Goal: Contribute content: Contribute content

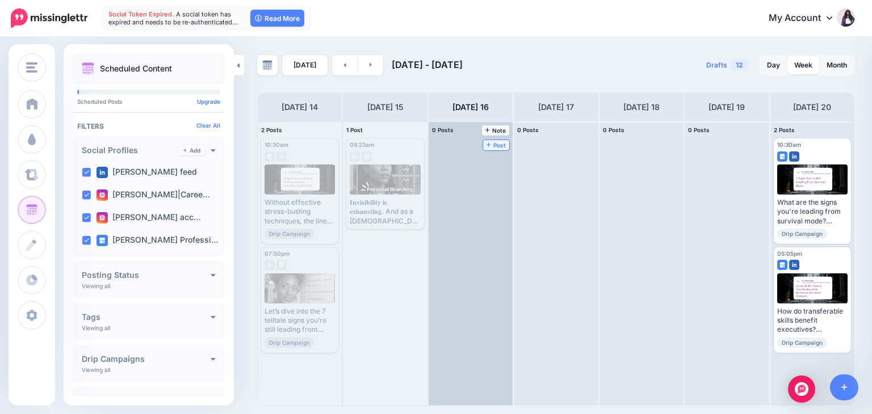
click at [487, 143] on span "Post" at bounding box center [497, 146] width 20 height 6
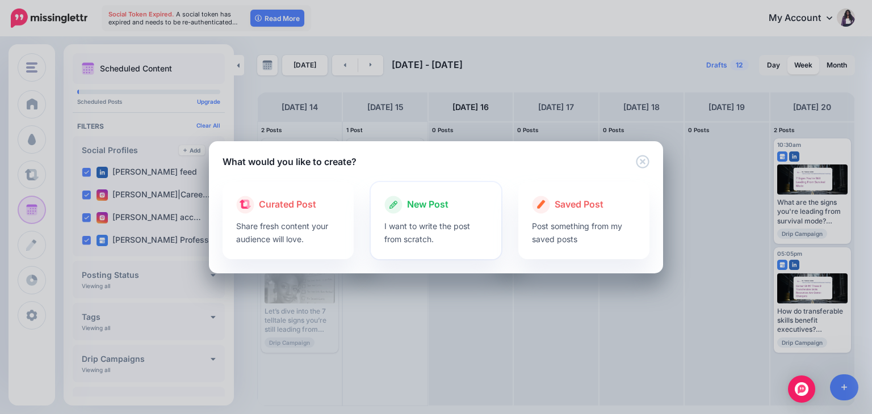
click at [429, 211] on span "New Post" at bounding box center [427, 205] width 41 height 15
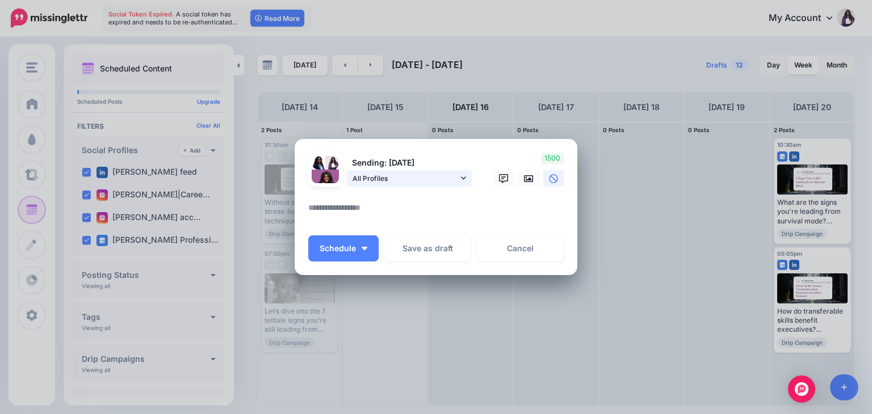
click at [454, 181] on span "All Profiles" at bounding box center [406, 179] width 106 height 12
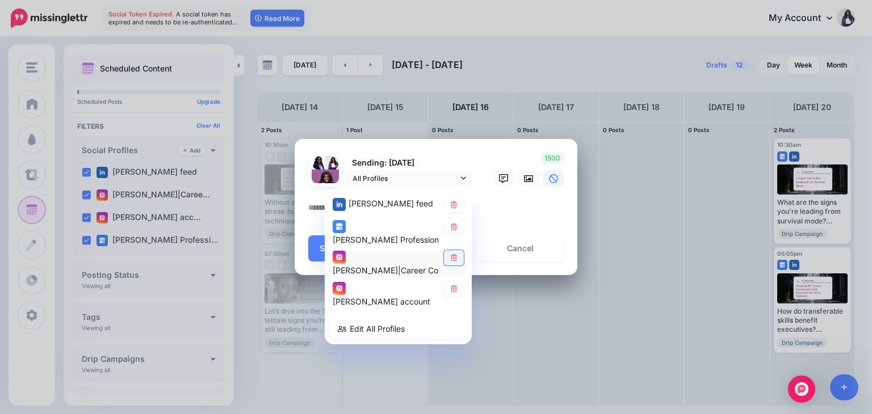
click at [455, 263] on link at bounding box center [454, 257] width 20 height 15
click at [455, 294] on link at bounding box center [454, 289] width 20 height 15
click at [509, 210] on textarea at bounding box center [438, 212] width 261 height 22
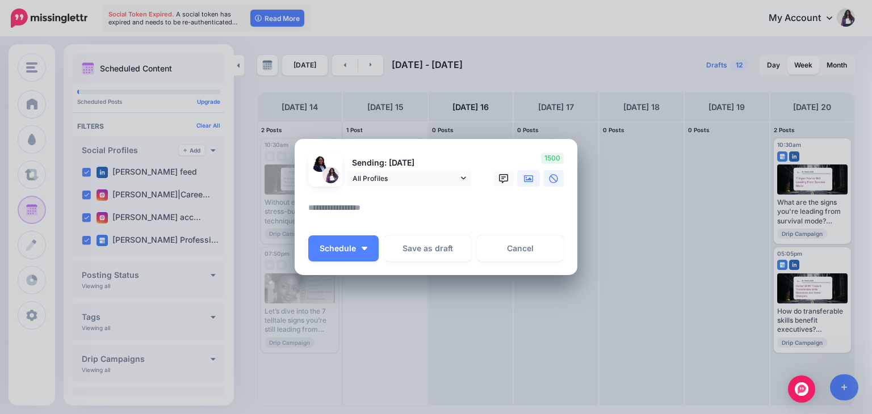
click at [527, 179] on icon at bounding box center [528, 178] width 9 height 7
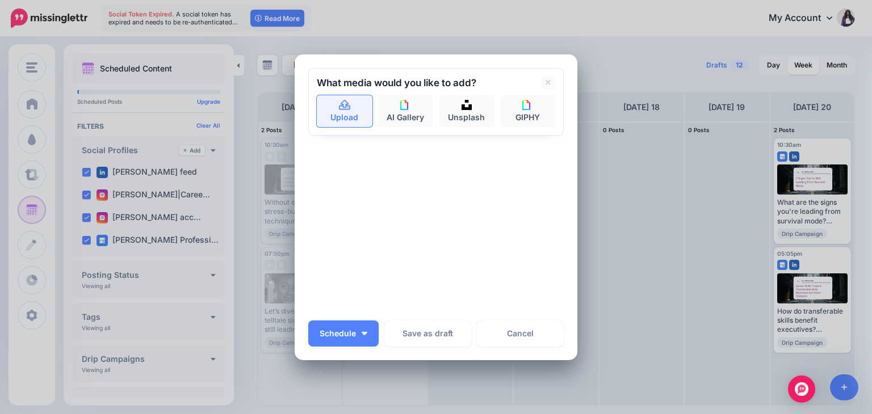
click at [332, 106] on link "Upload" at bounding box center [345, 111] width 56 height 32
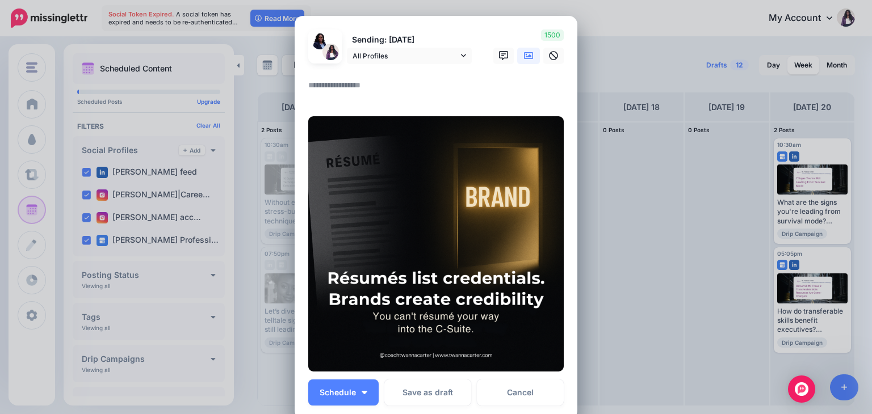
click at [336, 86] on textarea at bounding box center [438, 89] width 261 height 22
paste textarea "**********"
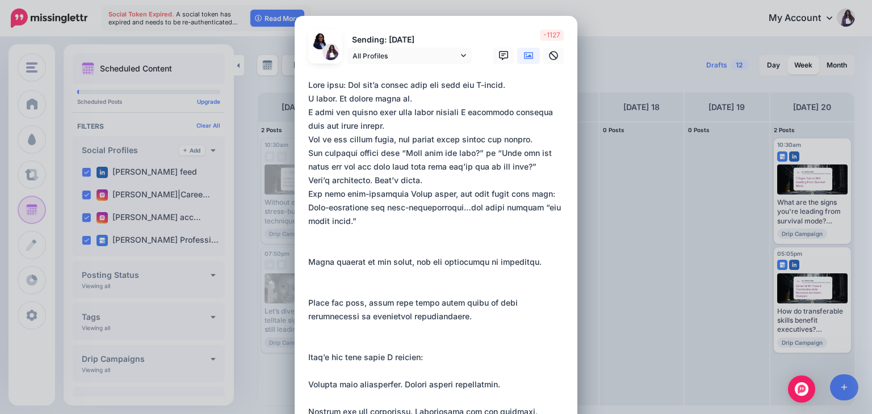
drag, startPoint x: 338, startPoint y: 85, endPoint x: 302, endPoint y: 78, distance: 37.0
paste textarea "********"
drag, startPoint x: 409, startPoint y: 83, endPoint x: 382, endPoint y: 79, distance: 28.0
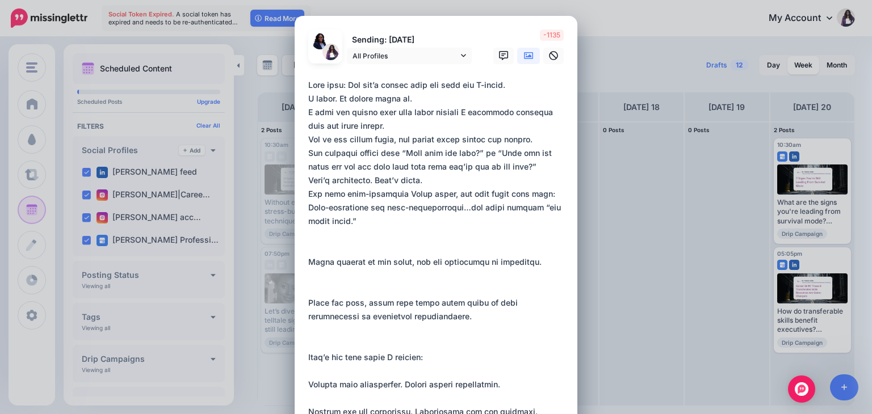
paste textarea "********"
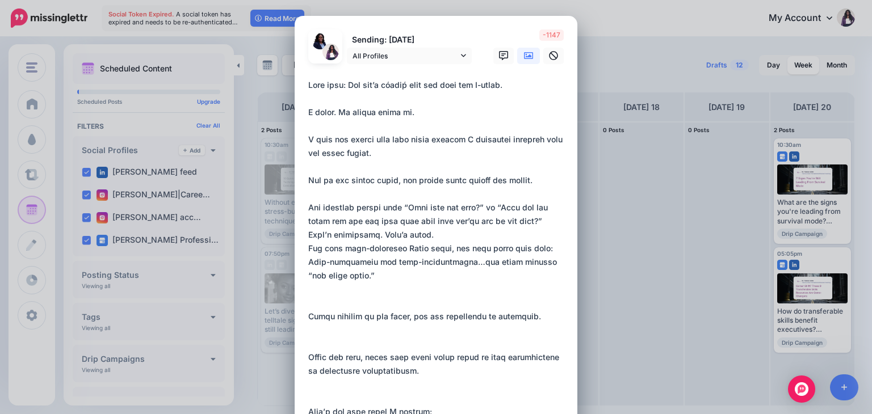
drag, startPoint x: 397, startPoint y: 204, endPoint x: 487, endPoint y: 211, distance: 89.4
paste textarea "**********"
drag, startPoint x: 496, startPoint y: 205, endPoint x: 563, endPoint y: 220, distance: 68.7
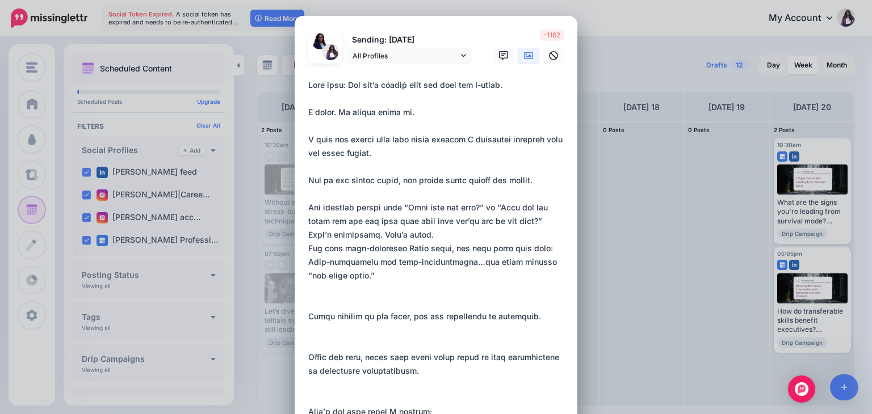
paste textarea "**********"
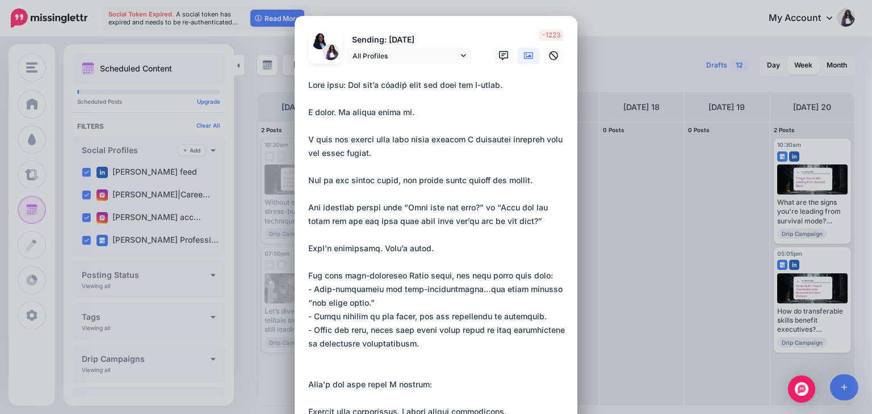
paste textarea "*"
drag, startPoint x: 308, startPoint y: 330, endPoint x: 292, endPoint y: 330, distance: 15.9
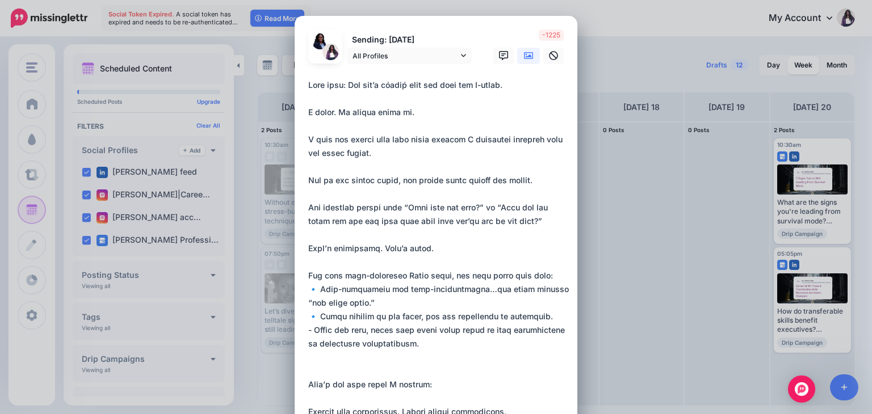
paste textarea "*"
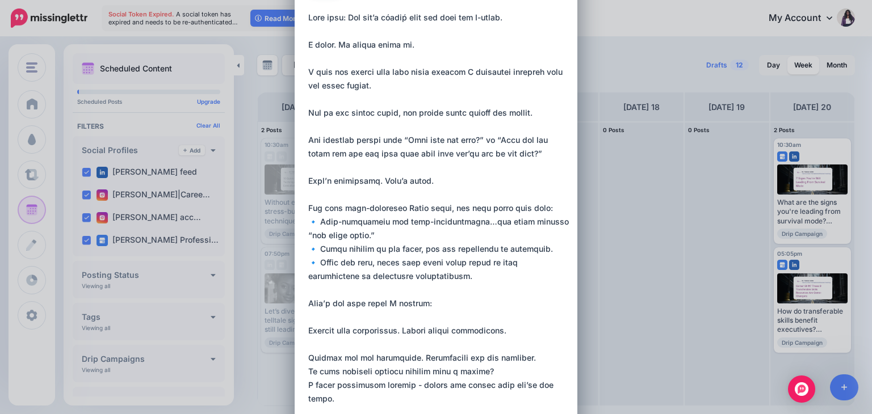
scroll to position [68, 0]
drag, startPoint x: 500, startPoint y: 330, endPoint x: 306, endPoint y: 330, distance: 194.2
drag, startPoint x: 496, startPoint y: 330, endPoint x: 295, endPoint y: 328, distance: 200.4
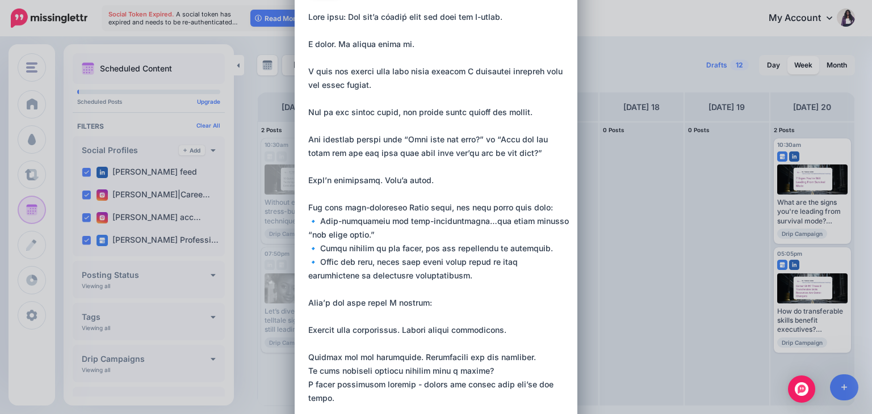
click at [666, 64] on div "Create Post Loading Sending: [DATE] All Profiles" at bounding box center [436, 207] width 872 height 414
drag, startPoint x: 496, startPoint y: 327, endPoint x: 304, endPoint y: 332, distance: 191.4
paste textarea "**********"
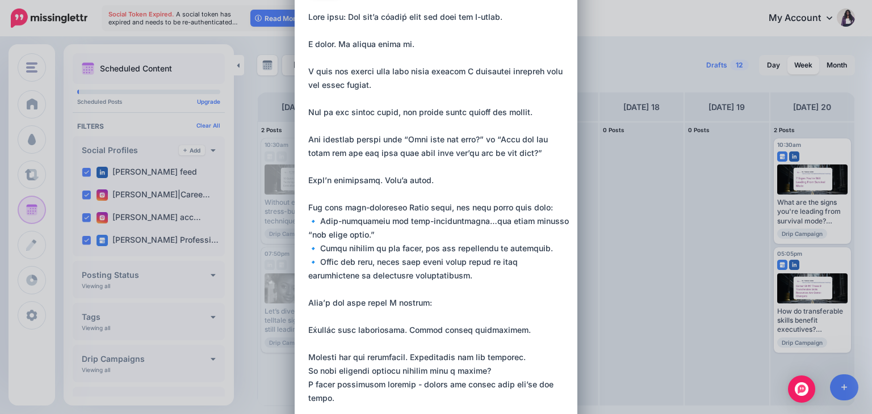
drag, startPoint x: 415, startPoint y: 355, endPoint x: 529, endPoint y: 359, distance: 113.6
drag, startPoint x: 414, startPoint y: 356, endPoint x: 531, endPoint y: 357, distance: 117.0
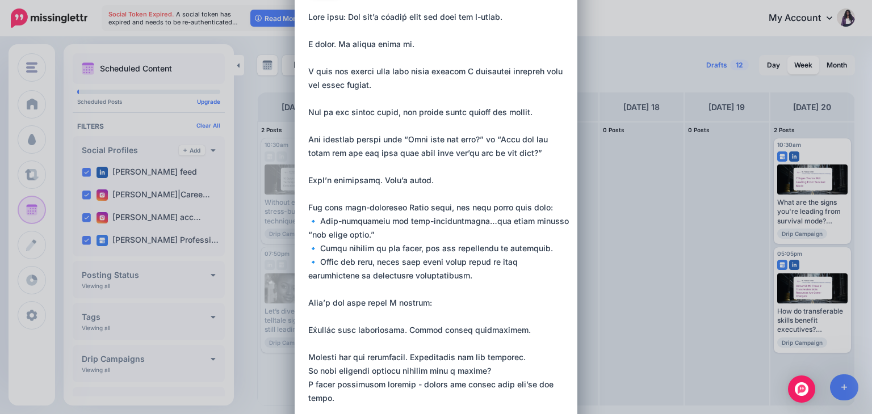
paste textarea "**********"
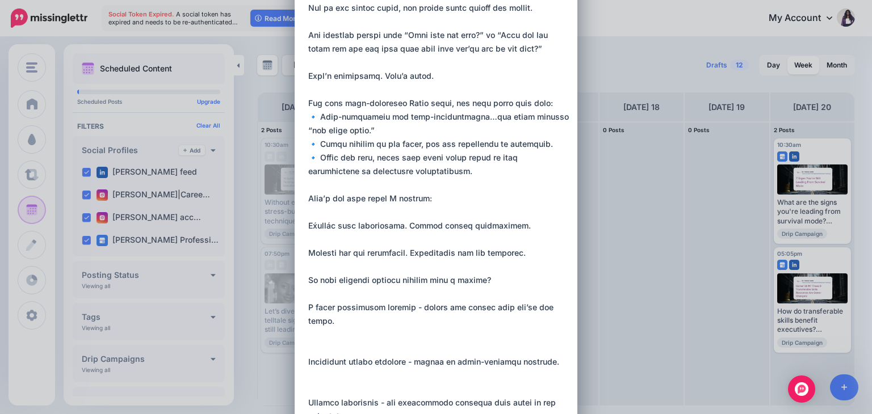
scroll to position [187, 0]
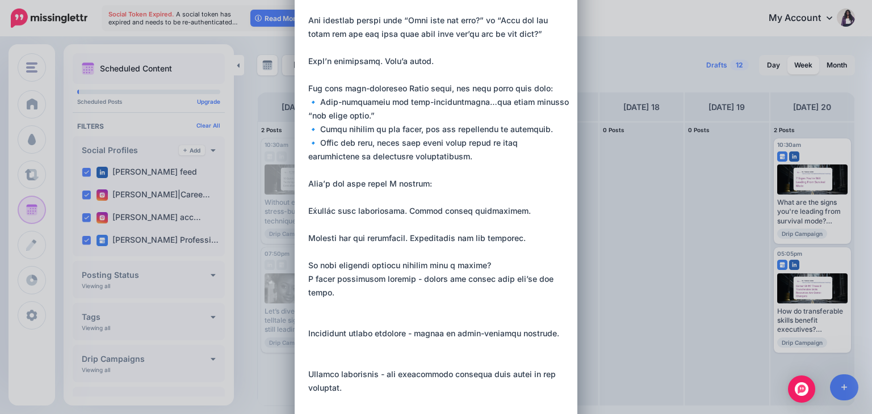
paste textarea "**"
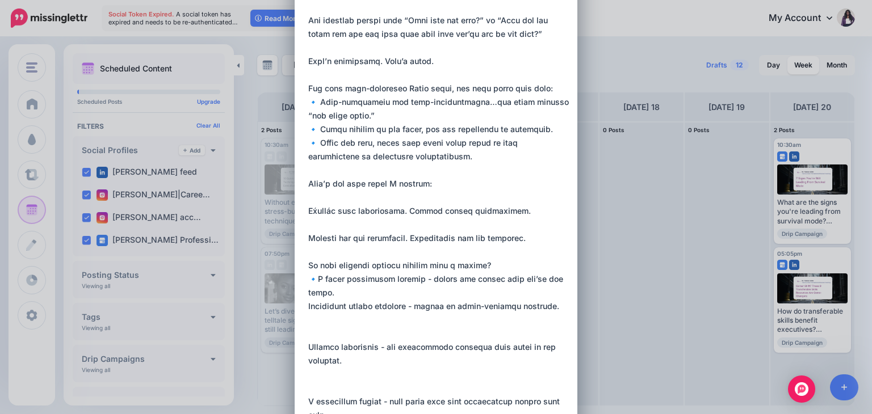
paste textarea "**"
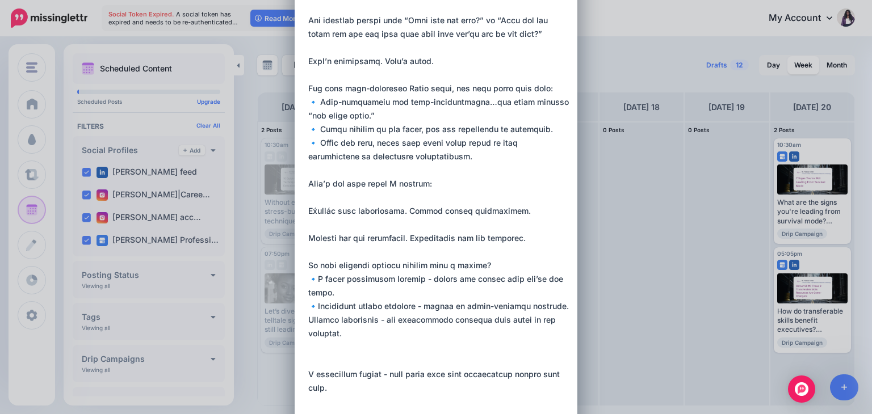
paste textarea "**"
drag, startPoint x: 414, startPoint y: 280, endPoint x: 312, endPoint y: 275, distance: 102.3
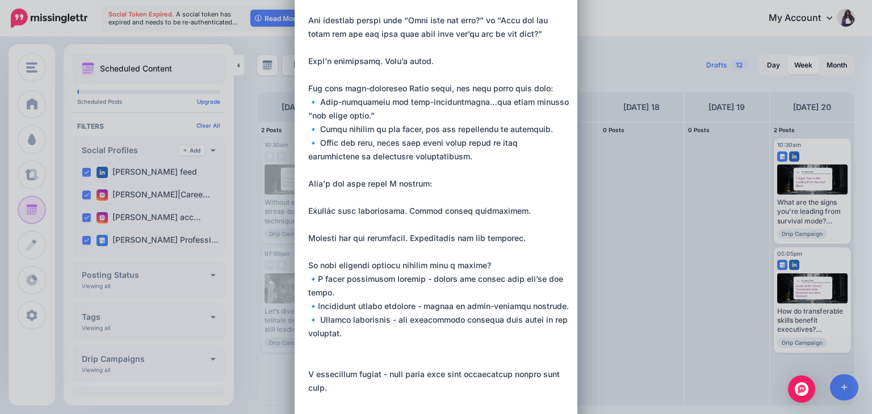
drag, startPoint x: 414, startPoint y: 280, endPoint x: 315, endPoint y: 279, distance: 99.9
paste textarea "**********"
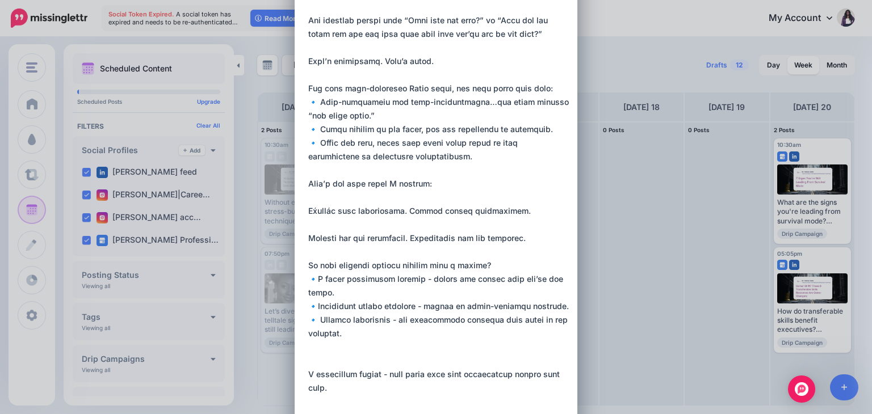
drag, startPoint x: 414, startPoint y: 305, endPoint x: 316, endPoint y: 307, distance: 98.2
drag, startPoint x: 414, startPoint y: 307, endPoint x: 316, endPoint y: 302, distance: 97.8
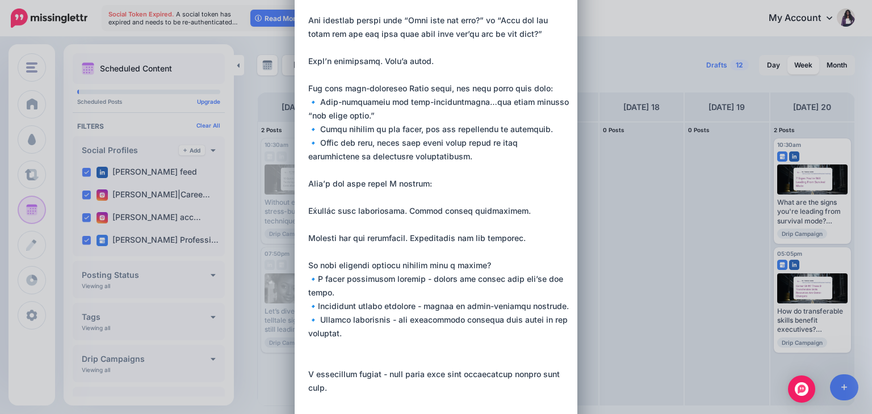
paste textarea "**********"
drag, startPoint x: 392, startPoint y: 321, endPoint x: 317, endPoint y: 320, distance: 75.0
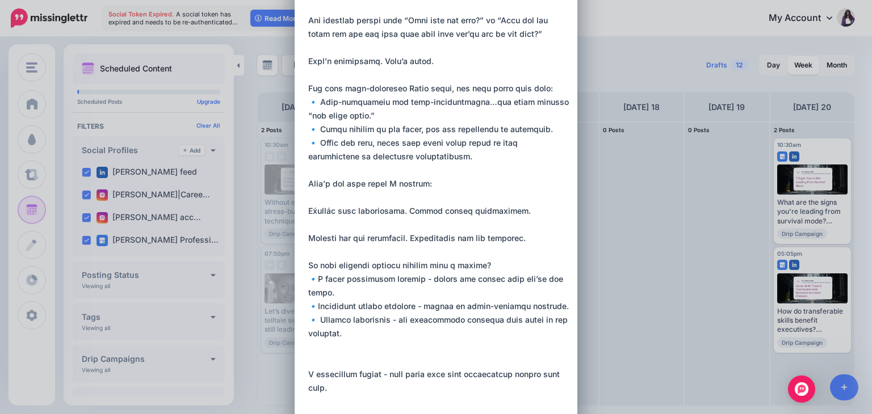
drag, startPoint x: 393, startPoint y: 322, endPoint x: 317, endPoint y: 318, distance: 76.2
paste textarea "**********"
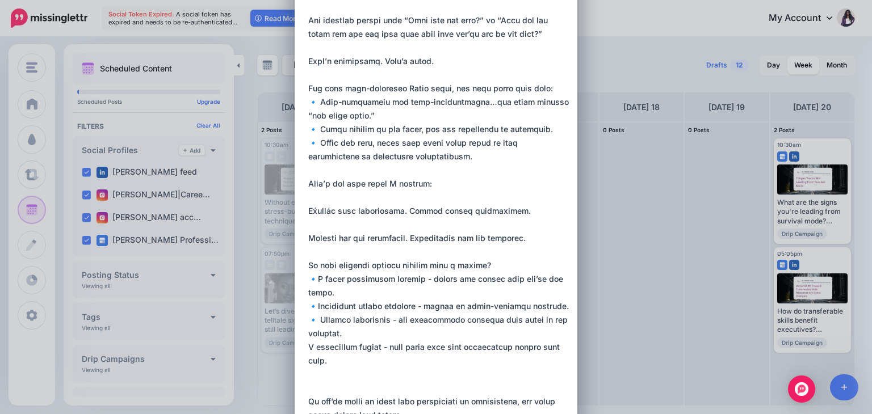
paste textarea "**"
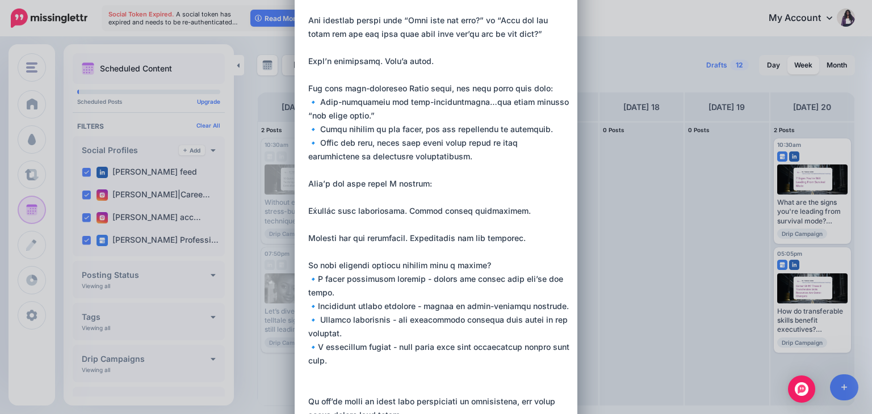
drag, startPoint x: 382, startPoint y: 350, endPoint x: 316, endPoint y: 350, distance: 66.4
paste textarea "**********"
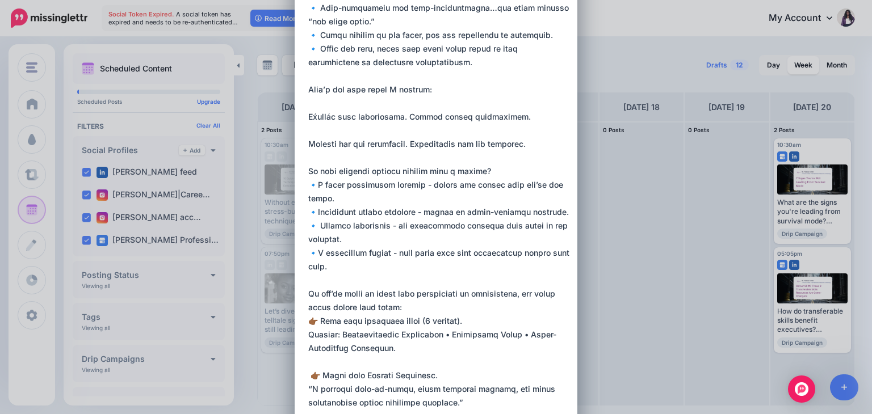
scroll to position [291, 0]
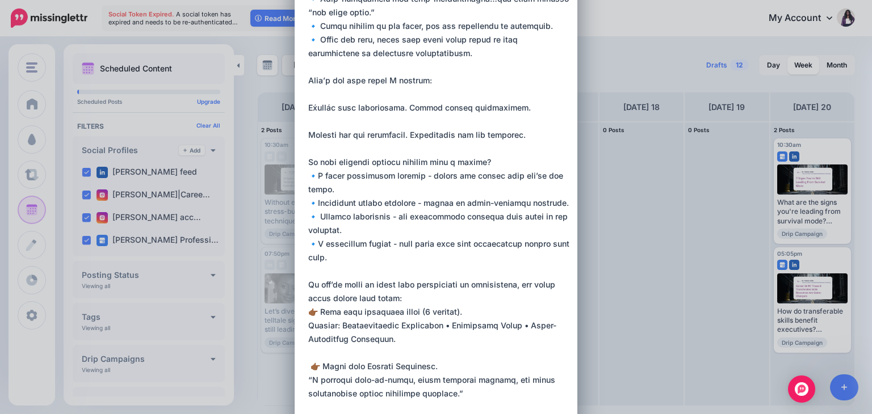
drag, startPoint x: 304, startPoint y: 312, endPoint x: 484, endPoint y: 307, distance: 180.6
click at [484, 307] on textarea at bounding box center [438, 340] width 261 height 1104
paste textarea "**********"
drag, startPoint x: 435, startPoint y: 368, endPoint x: 307, endPoint y: 365, distance: 128.9
click at [308, 365] on textarea at bounding box center [438, 340] width 261 height 1104
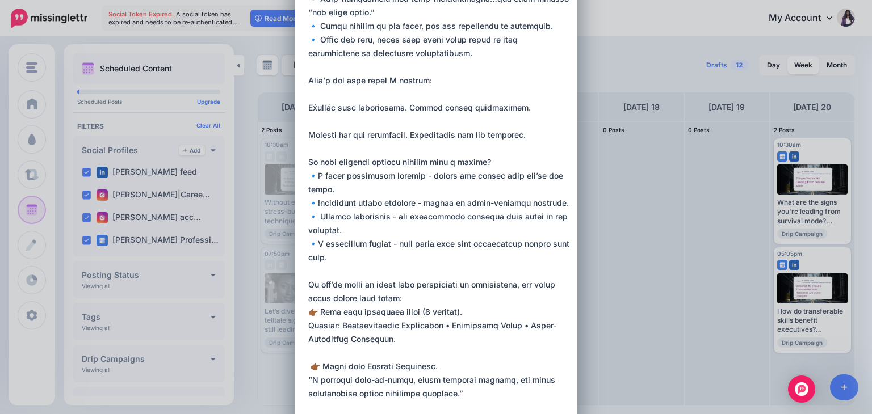
paste textarea "**********"
click at [321, 353] on textarea at bounding box center [438, 340] width 261 height 1104
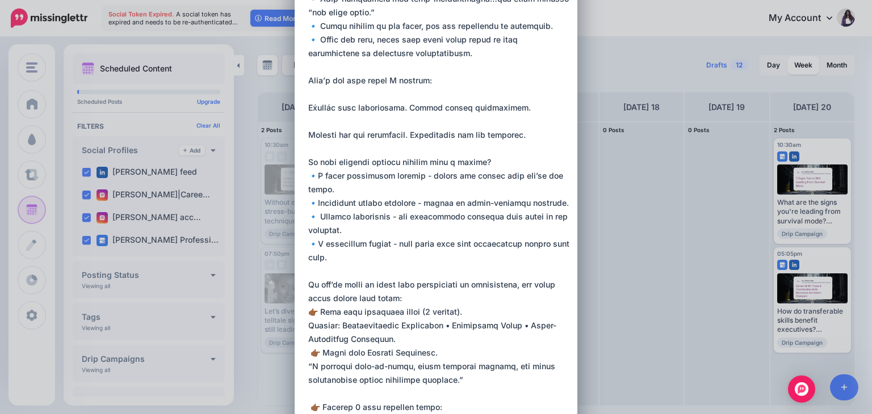
click at [321, 353] on textarea at bounding box center [438, 333] width 261 height 1090
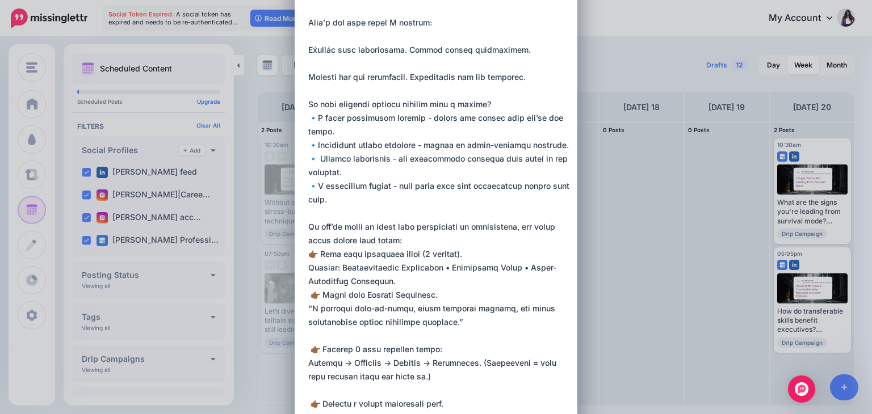
scroll to position [349, 0]
drag, startPoint x: 448, startPoint y: 347, endPoint x: 302, endPoint y: 348, distance: 145.9
click at [302, 348] on div "Loading Sending: [DATE] All Profiles" at bounding box center [436, 403] width 283 height 1472
copy form "1435 What media would you like to add? Upload AI Gallery Unsplash GIPHY 𝐑𝐞𝐚𝐥 𝐭𝐚…"
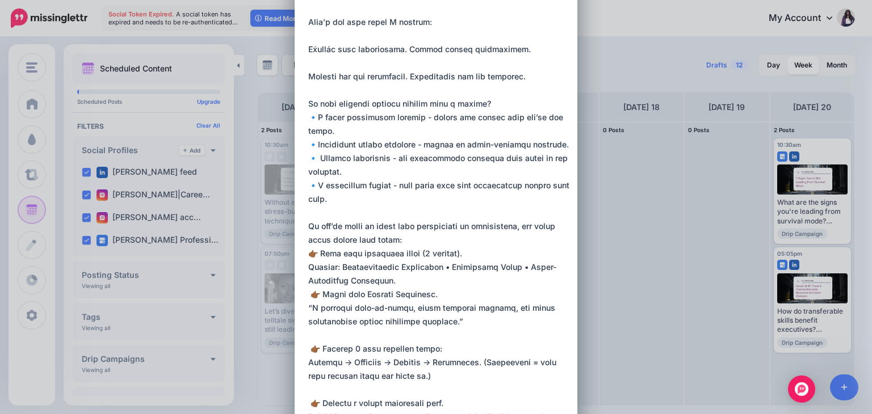
click at [302, 348] on div "Loading Sending: [DATE] All Profiles" at bounding box center [436, 403] width 283 height 1472
drag, startPoint x: 443, startPoint y: 351, endPoint x: 305, endPoint y: 346, distance: 138.1
click at [308, 346] on textarea at bounding box center [438, 274] width 261 height 1090
click at [300, 347] on div "Loading Sending: [DATE] All Profiles" at bounding box center [436, 403] width 283 height 1472
drag, startPoint x: 441, startPoint y: 348, endPoint x: 305, endPoint y: 347, distance: 135.7
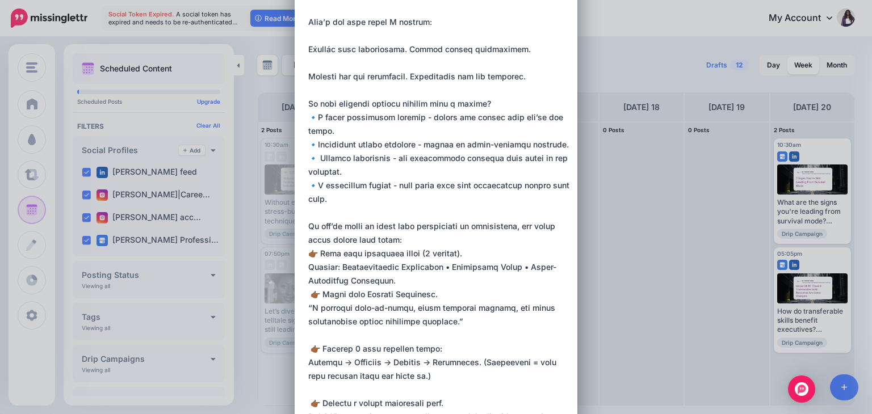
click at [308, 347] on textarea at bounding box center [438, 274] width 261 height 1090
paste textarea "**********"
click at [317, 339] on textarea at bounding box center [438, 274] width 261 height 1090
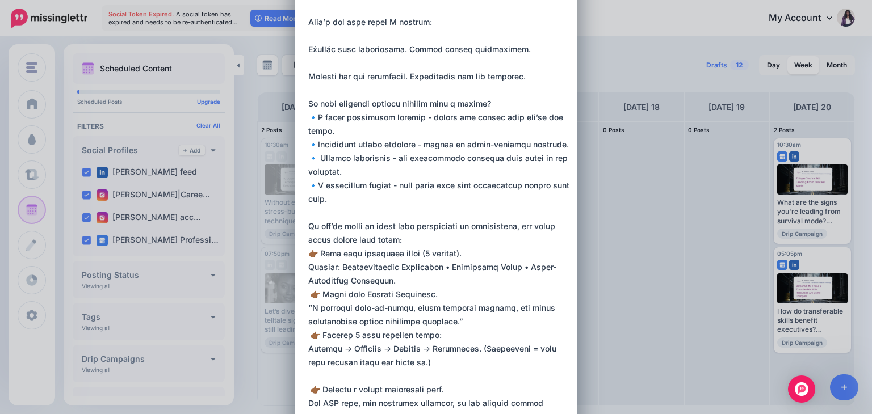
click at [317, 339] on textarea at bounding box center [438, 267] width 261 height 1077
drag, startPoint x: 443, startPoint y: 388, endPoint x: 307, endPoint y: 387, distance: 136.3
click at [308, 387] on textarea at bounding box center [438, 267] width 261 height 1077
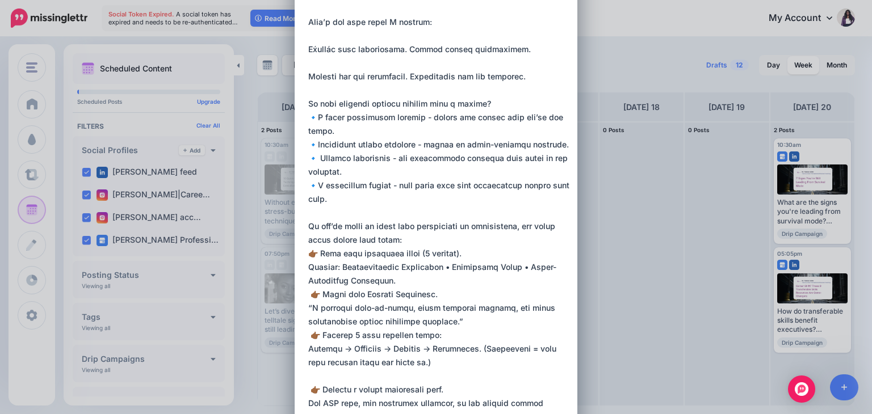
click at [308, 387] on textarea at bounding box center [438, 267] width 261 height 1077
click at [440, 389] on textarea at bounding box center [438, 267] width 261 height 1077
drag, startPoint x: 440, startPoint y: 389, endPoint x: 309, endPoint y: 389, distance: 130.6
click at [309, 389] on textarea at bounding box center [438, 267] width 261 height 1077
paste textarea "**********"
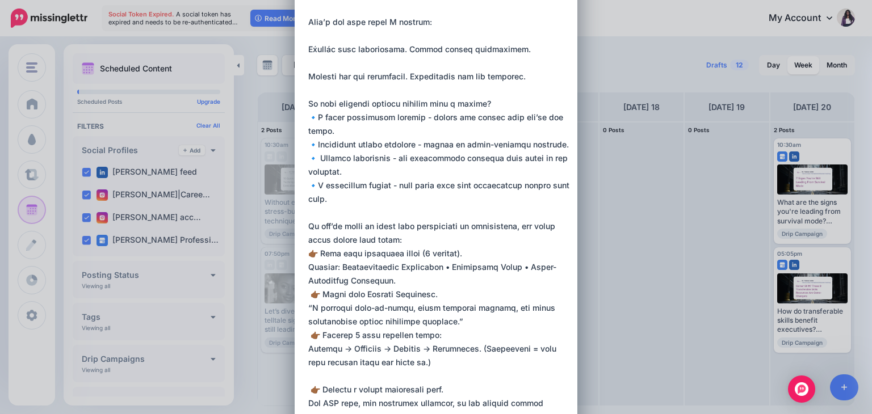
click at [352, 378] on textarea at bounding box center [438, 267] width 261 height 1077
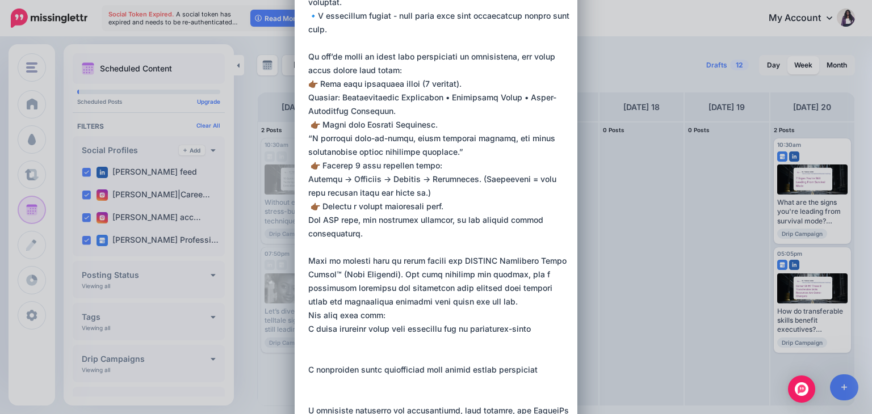
scroll to position [522, 0]
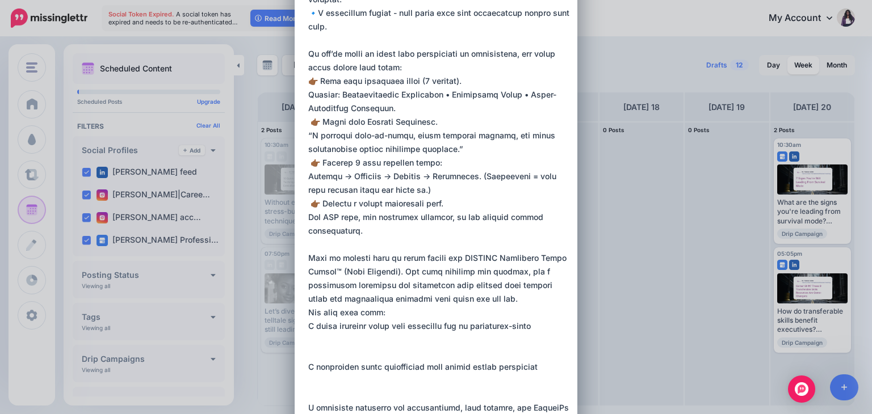
drag, startPoint x: 400, startPoint y: 273, endPoint x: 454, endPoint y: 257, distance: 56.6
click at [454, 257] on textarea at bounding box center [438, 88] width 261 height 1063
paste textarea "**********"
drag, startPoint x: 436, startPoint y: 286, endPoint x: 302, endPoint y: 282, distance: 134.1
click at [302, 282] on div "Loading Sending: [DATE] All Profiles" at bounding box center [436, 216] width 283 height 1444
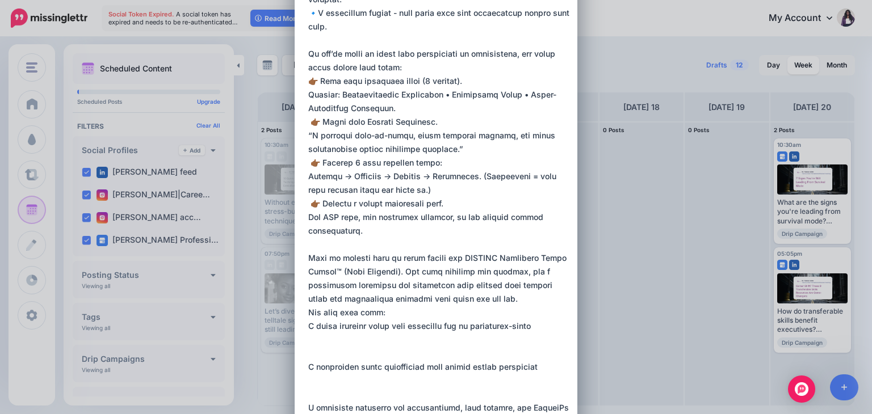
click at [302, 282] on div "Loading Sending: [DATE] All Profiles" at bounding box center [436, 216] width 283 height 1444
drag, startPoint x: 436, startPoint y: 286, endPoint x: 304, endPoint y: 281, distance: 131.8
click at [308, 281] on textarea at bounding box center [438, 88] width 261 height 1063
paste textarea "**********"
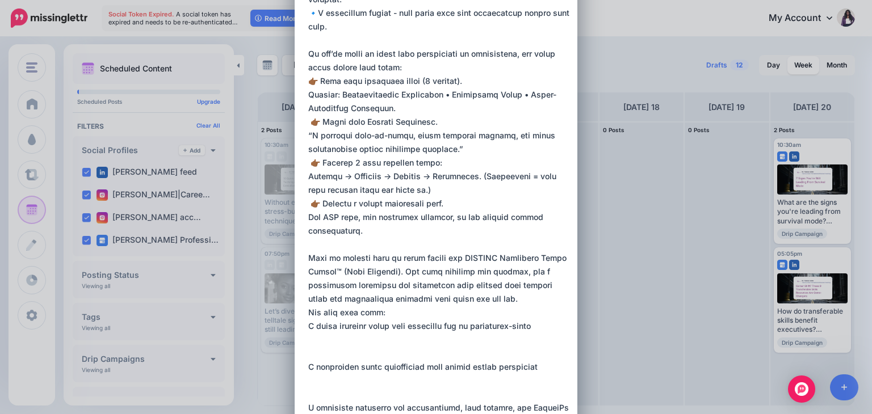
click at [518, 300] on textarea at bounding box center [438, 88] width 261 height 1063
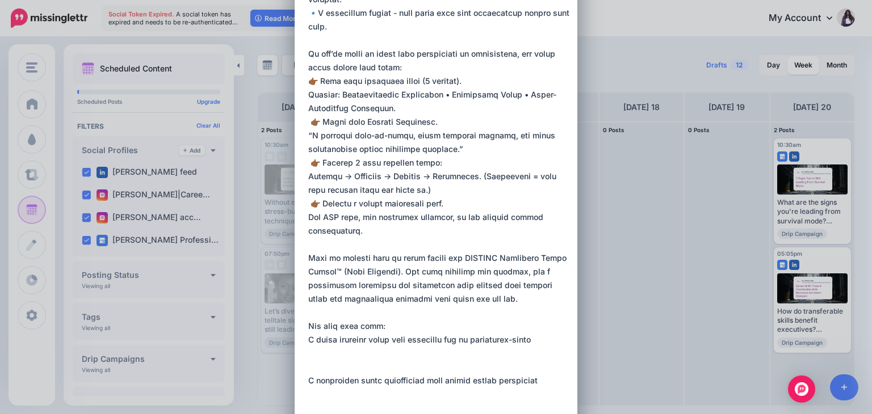
drag, startPoint x: 389, startPoint y: 340, endPoint x: 304, endPoint y: 342, distance: 85.2
click at [308, 342] on textarea at bounding box center [438, 95] width 261 height 1077
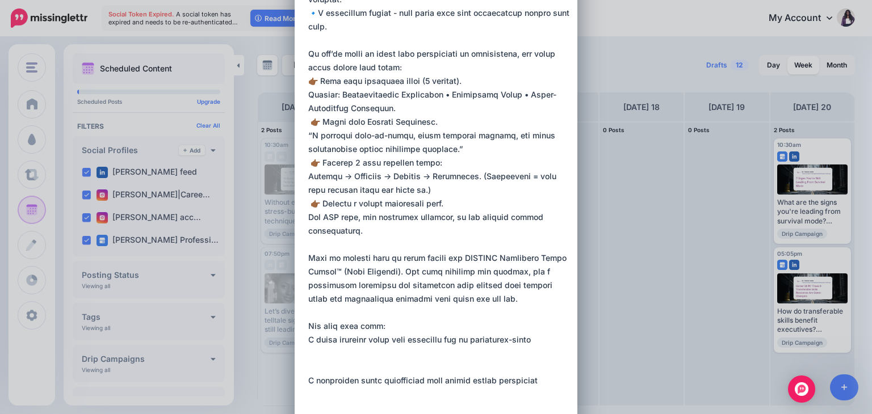
click at [308, 342] on textarea at bounding box center [438, 95] width 261 height 1077
click at [379, 337] on textarea at bounding box center [438, 95] width 261 height 1077
drag, startPoint x: 388, startPoint y: 338, endPoint x: 304, endPoint y: 340, distance: 83.5
click at [308, 340] on textarea at bounding box center [438, 95] width 261 height 1077
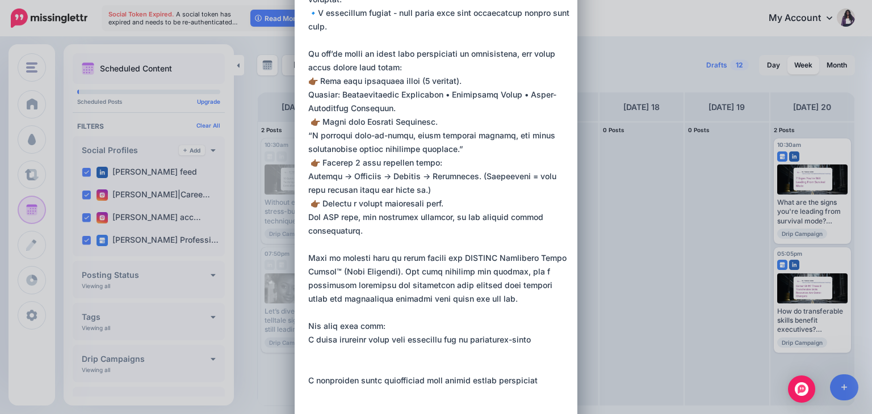
click at [308, 340] on textarea at bounding box center [438, 95] width 261 height 1077
drag, startPoint x: 388, startPoint y: 339, endPoint x: 305, endPoint y: 342, distance: 82.9
click at [308, 342] on textarea at bounding box center [438, 95] width 261 height 1077
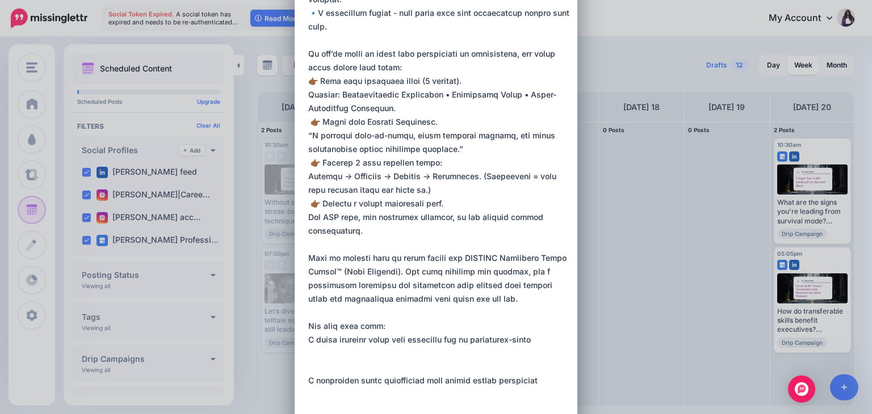
click at [308, 342] on textarea at bounding box center [438, 95] width 261 height 1077
click at [336, 346] on textarea at bounding box center [438, 95] width 261 height 1077
drag, startPoint x: 391, startPoint y: 339, endPoint x: 303, endPoint y: 334, distance: 88.1
click at [303, 334] on div "Loading Sending: [DATE] All Profiles" at bounding box center [436, 223] width 283 height 1458
paste textarea "**********"
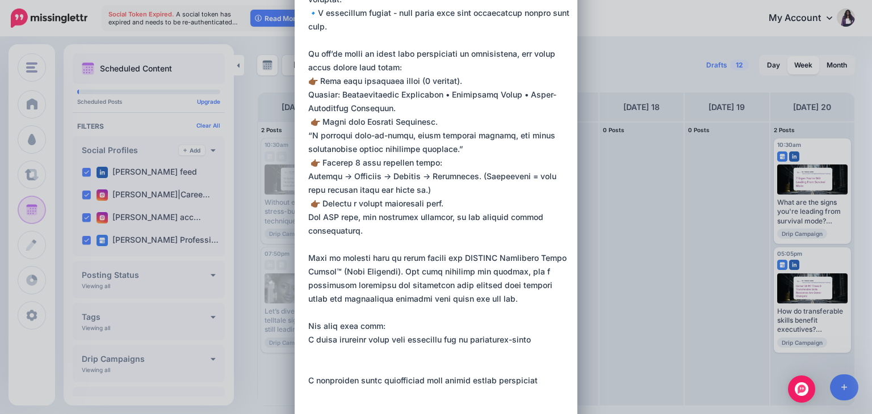
click at [358, 371] on textarea at bounding box center [438, 95] width 261 height 1077
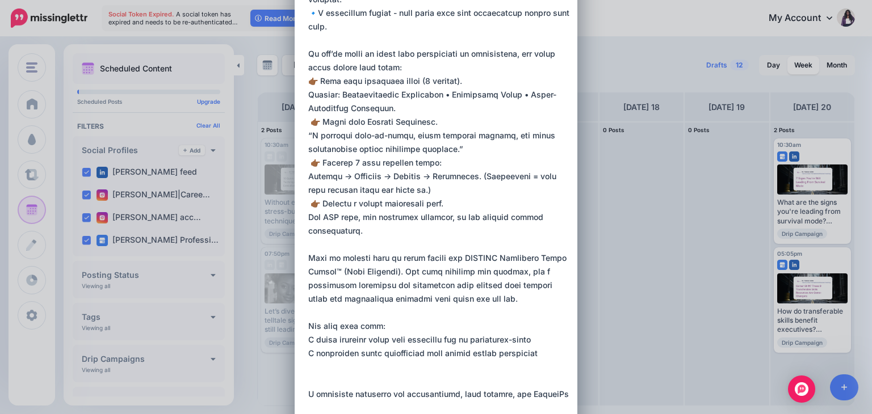
drag, startPoint x: 422, startPoint y: 353, endPoint x: 303, endPoint y: 354, distance: 118.7
click at [303, 354] on div "Loading Sending: [DATE] All Profiles" at bounding box center [436, 209] width 283 height 1431
drag, startPoint x: 421, startPoint y: 353, endPoint x: 304, endPoint y: 354, distance: 116.4
click at [308, 354] on textarea at bounding box center [438, 81] width 261 height 1049
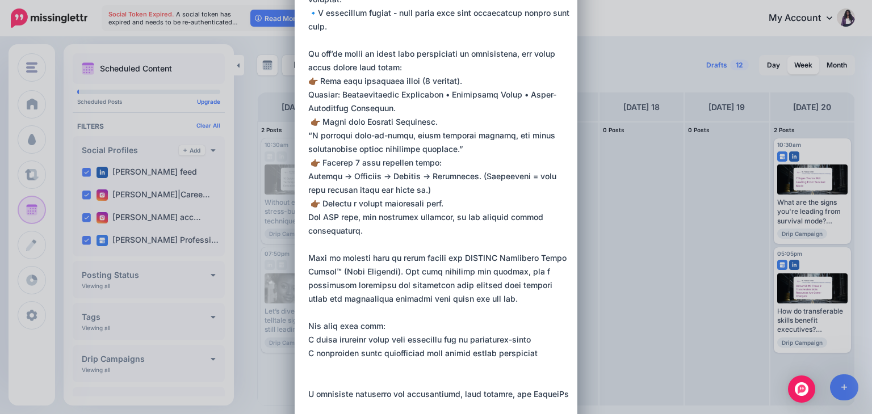
paste textarea "**********"
click at [351, 380] on textarea at bounding box center [438, 81] width 261 height 1049
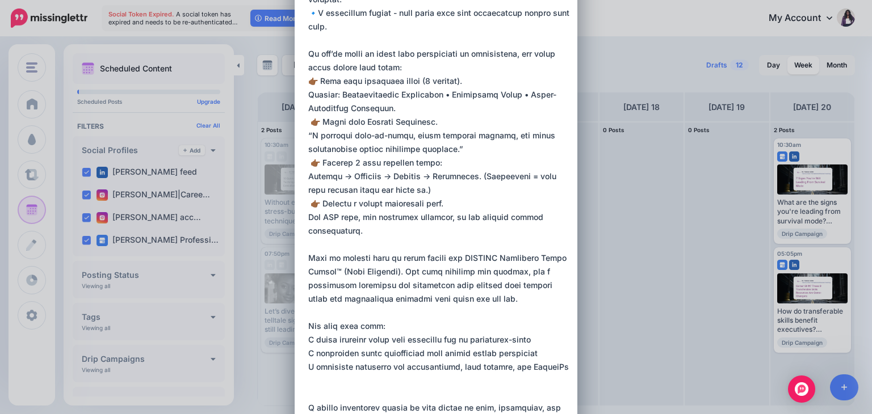
drag, startPoint x: 382, startPoint y: 368, endPoint x: 304, endPoint y: 363, distance: 78.0
click at [308, 363] on textarea at bounding box center [438, 68] width 261 height 1022
paste textarea "**********"
click at [350, 396] on textarea at bounding box center [438, 68] width 261 height 1022
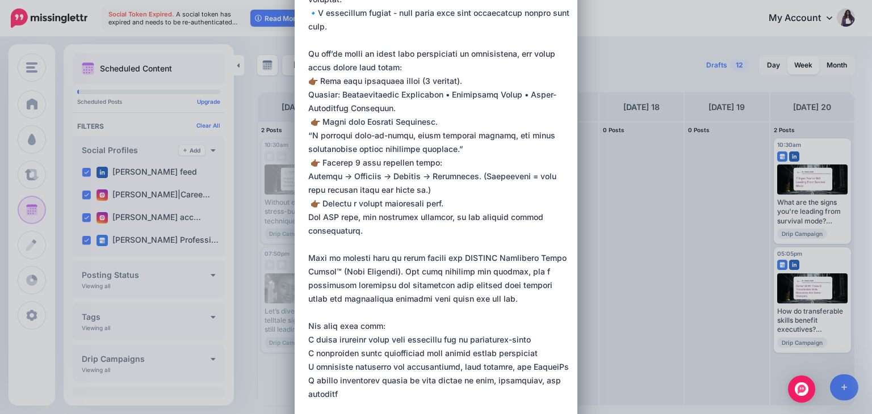
click at [350, 396] on textarea at bounding box center [438, 54] width 261 height 995
click at [366, 394] on textarea at bounding box center [438, 54] width 261 height 995
drag, startPoint x: 400, startPoint y: 380, endPoint x: 303, endPoint y: 376, distance: 97.1
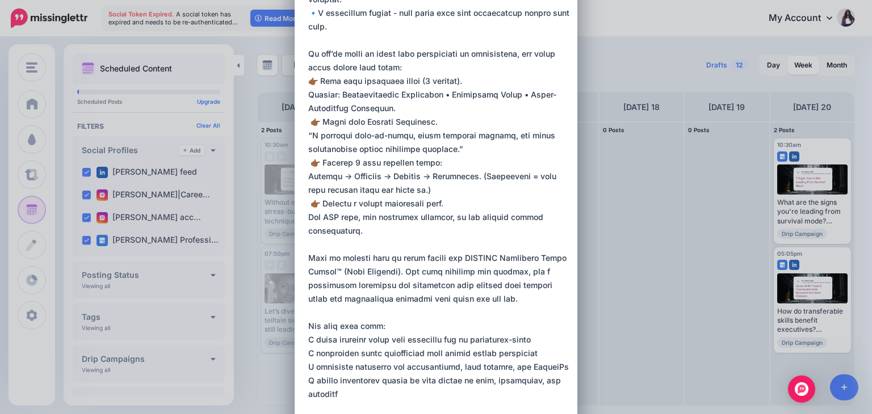
click at [303, 376] on div "Loading Sending: [DATE] All Profiles" at bounding box center [436, 182] width 283 height 1376
drag, startPoint x: 397, startPoint y: 381, endPoint x: 304, endPoint y: 382, distance: 93.7
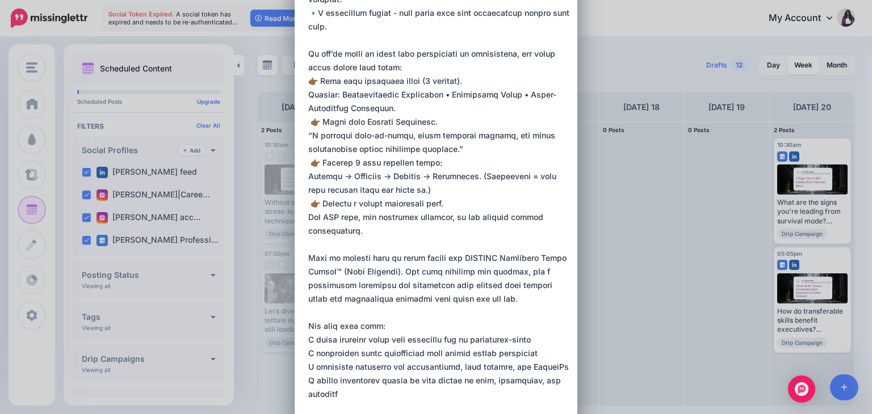
click at [308, 382] on textarea at bounding box center [438, 54] width 261 height 995
paste textarea "**********"
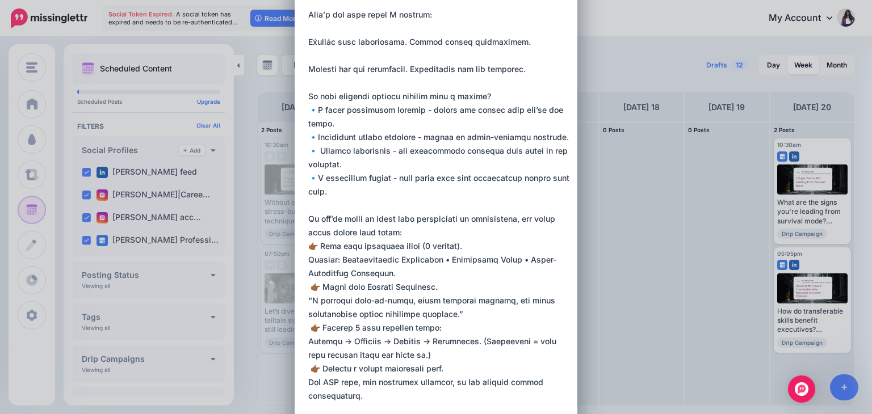
scroll to position [355, 0]
click at [308, 111] on textarea at bounding box center [438, 220] width 261 height 995
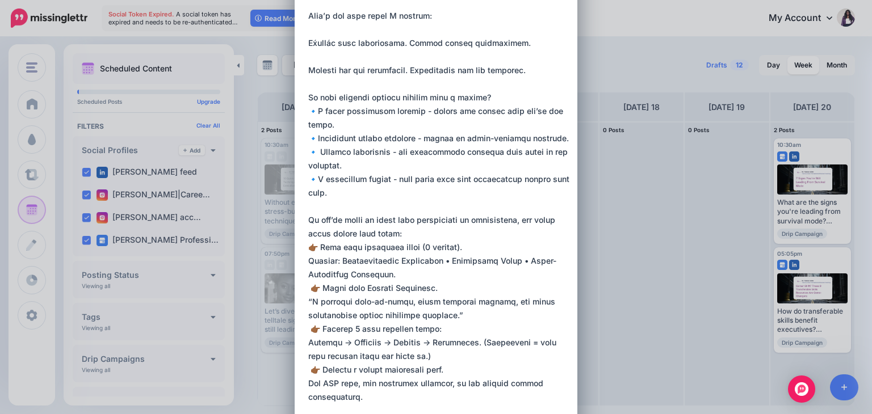
click at [313, 110] on textarea at bounding box center [438, 220] width 261 height 995
drag, startPoint x: 313, startPoint y: 110, endPoint x: 305, endPoint y: 111, distance: 8.0
click at [308, 111] on textarea at bounding box center [438, 220] width 261 height 995
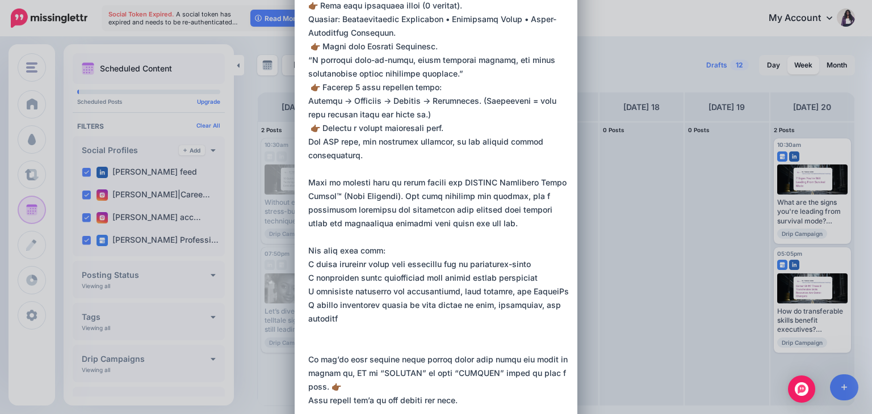
scroll to position [597, 0]
paste textarea "**"
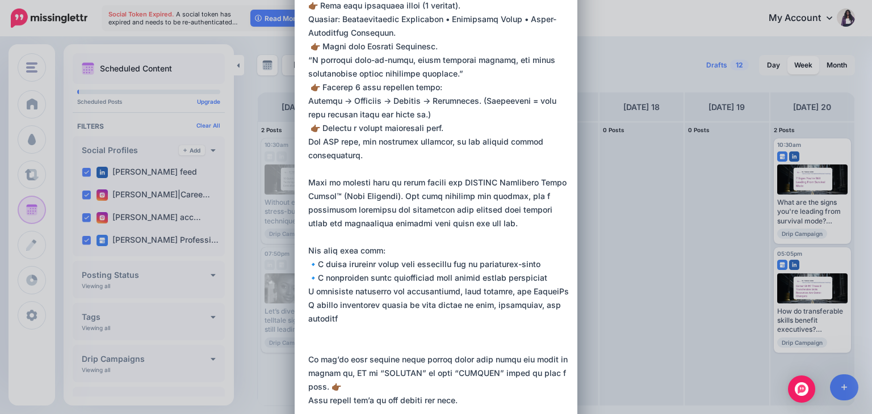
paste textarea "**"
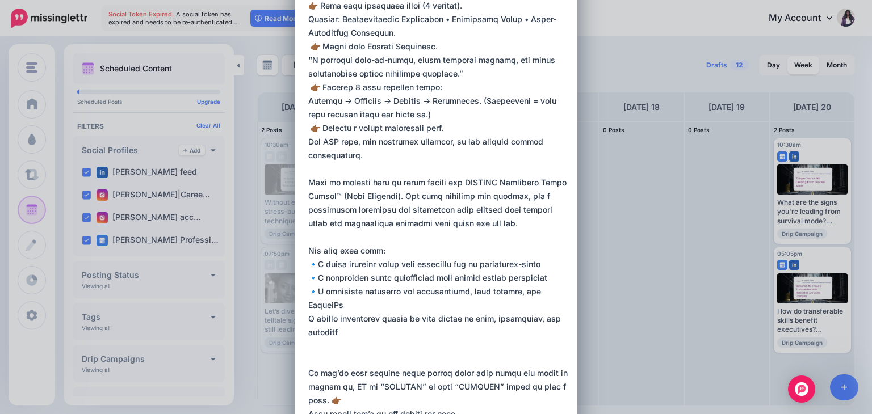
paste textarea "**"
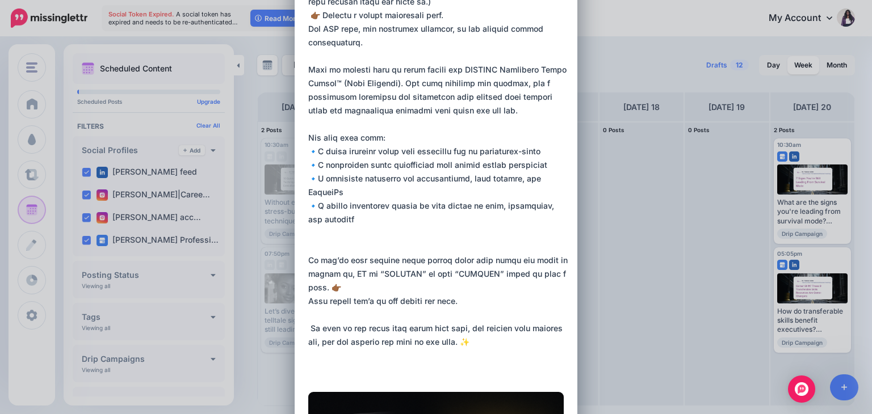
scroll to position [713, 0]
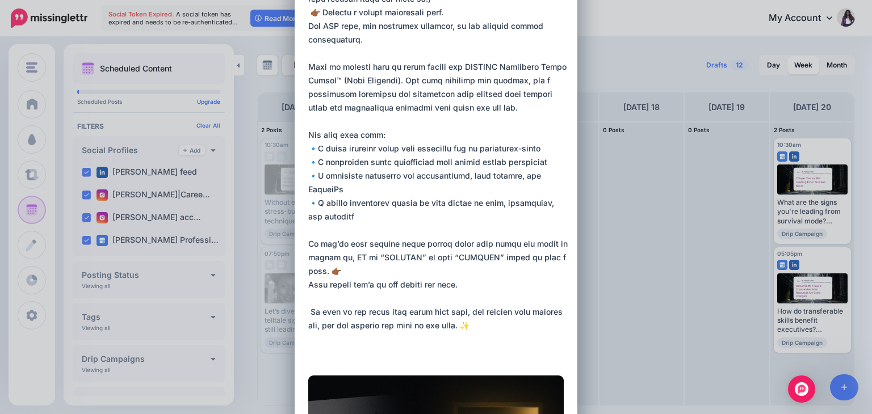
drag, startPoint x: 325, startPoint y: 257, endPoint x: 304, endPoint y: 255, distance: 21.1
paste textarea "******"
drag, startPoint x: 405, startPoint y: 250, endPoint x: 367, endPoint y: 254, distance: 38.8
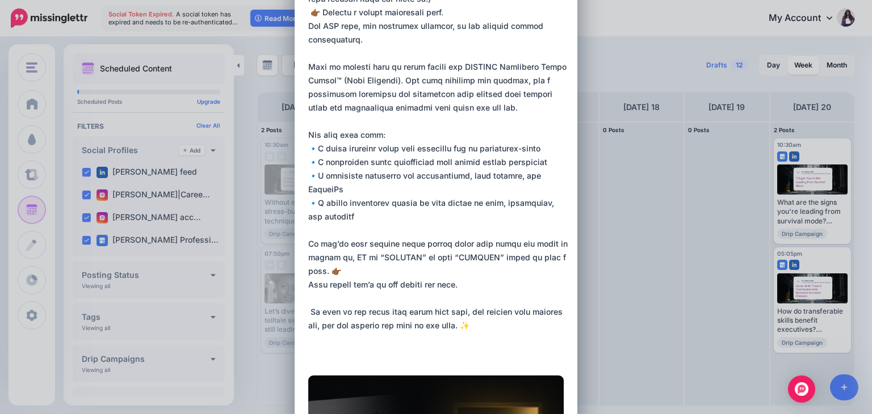
paste textarea "*******"
drag, startPoint x: 475, startPoint y: 257, endPoint x: 439, endPoint y: 257, distance: 35.2
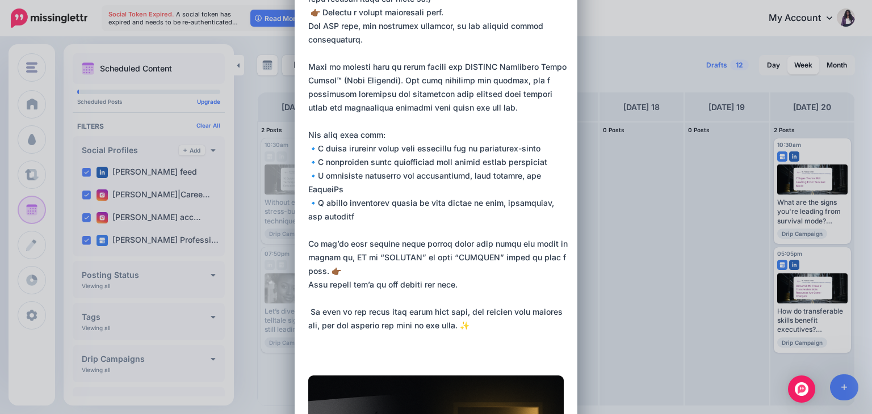
paste textarea "*******"
drag, startPoint x: 354, startPoint y: 312, endPoint x: 456, endPoint y: 325, distance: 103.7
paste textarea "**********"
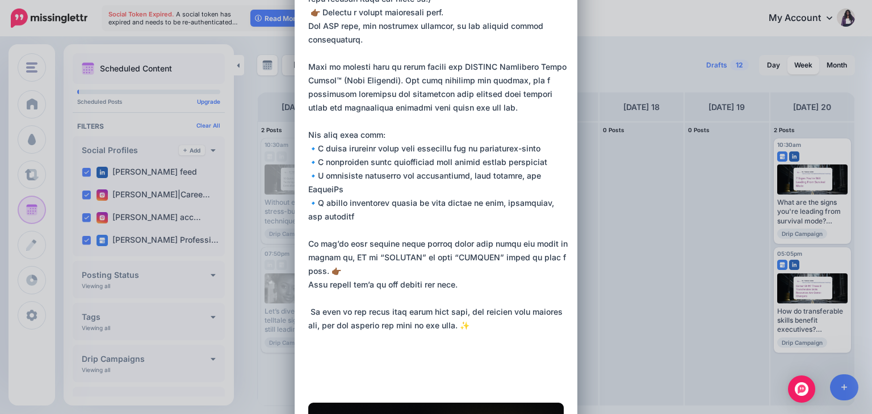
paste textarea "**********"
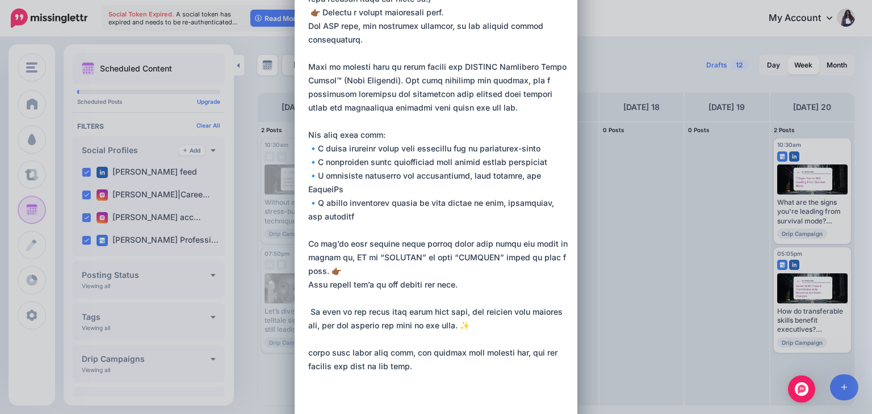
drag, startPoint x: 429, startPoint y: 369, endPoint x: 300, endPoint y: 350, distance: 130.2
click at [300, 350] on div "Loading Sending: [DATE] All Profiles" at bounding box center [436, 11] width 283 height 1417
paste textarea "**********"
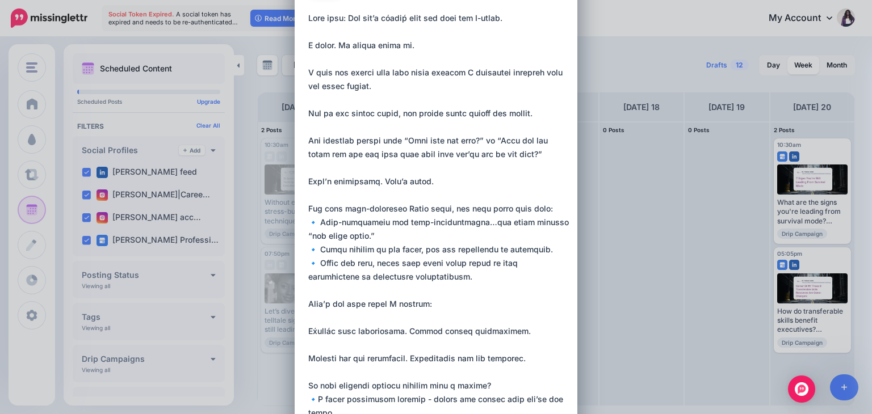
scroll to position [0, 0]
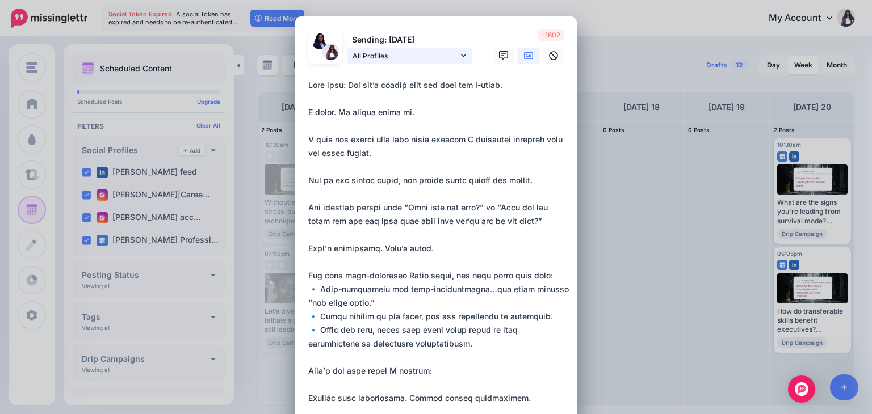
click at [461, 57] on icon at bounding box center [463, 56] width 5 height 8
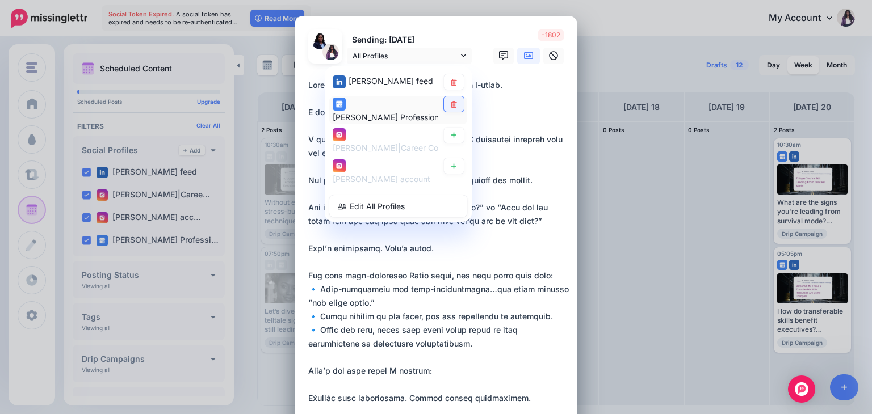
click at [451, 105] on icon at bounding box center [454, 103] width 9 height 7
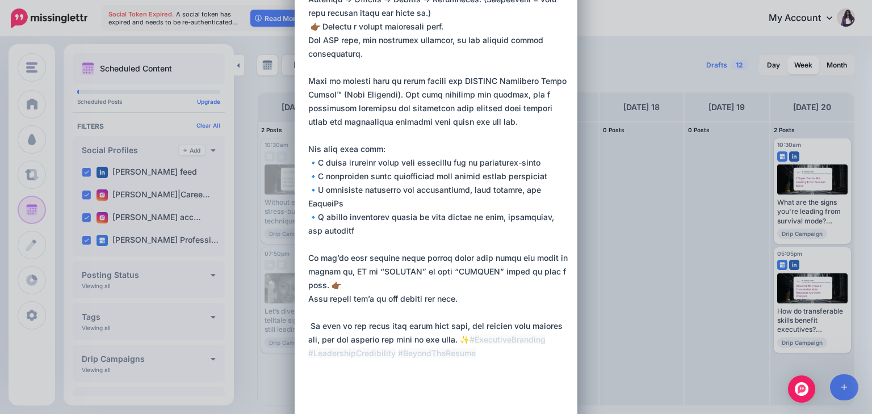
scroll to position [698, 0]
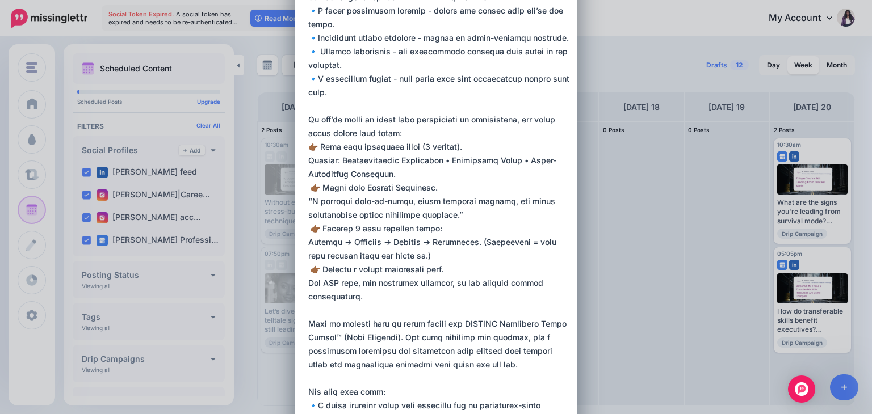
scroll to position [455, 0]
drag, startPoint x: 305, startPoint y: 160, endPoint x: 393, endPoint y: 175, distance: 90.0
click at [393, 175] on textarea at bounding box center [438, 127] width 261 height 1008
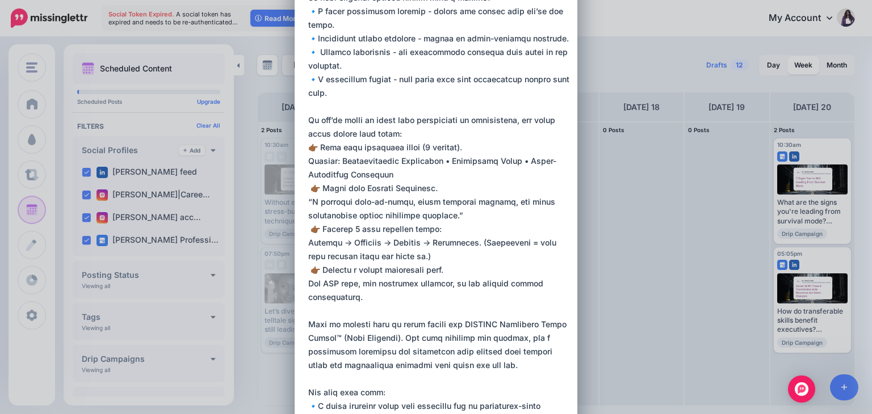
click at [393, 175] on textarea at bounding box center [438, 127] width 261 height 1008
click at [308, 160] on textarea at bounding box center [438, 127] width 261 height 1008
drag, startPoint x: 304, startPoint y: 160, endPoint x: 389, endPoint y: 174, distance: 85.8
click at [389, 174] on textarea at bounding box center [438, 127] width 261 height 1008
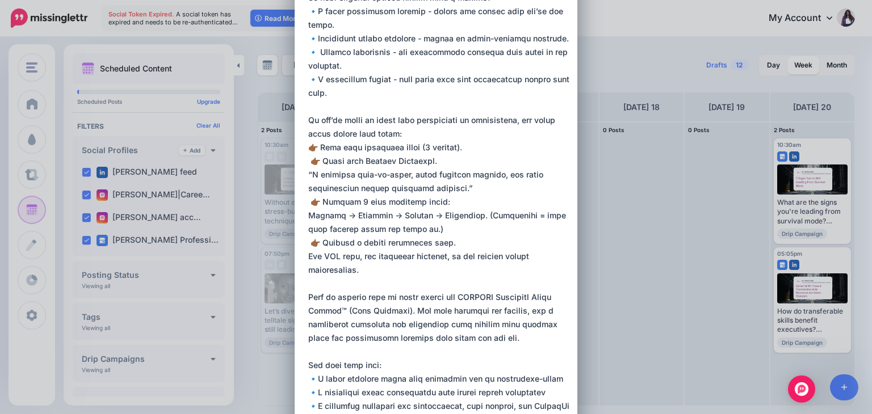
click at [389, 174] on textarea at bounding box center [438, 113] width 261 height 981
click at [309, 164] on textarea at bounding box center [438, 113] width 261 height 981
drag, startPoint x: 304, startPoint y: 173, endPoint x: 460, endPoint y: 189, distance: 157.5
click at [460, 189] on textarea at bounding box center [438, 113] width 261 height 981
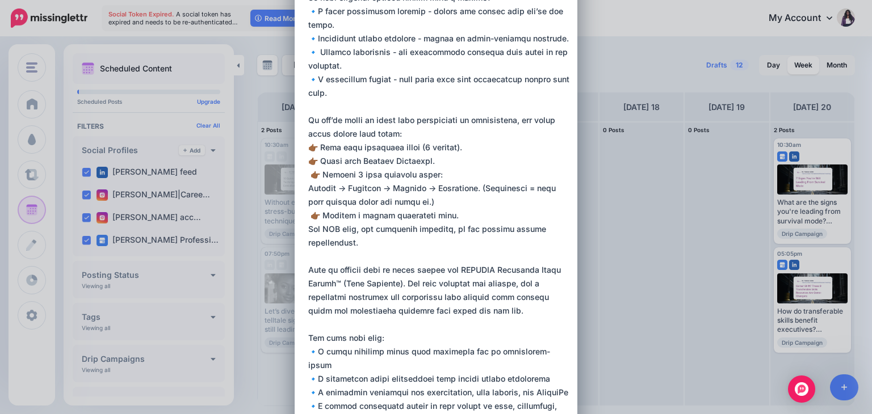
click at [308, 175] on textarea at bounding box center [438, 100] width 261 height 954
drag, startPoint x: 484, startPoint y: 187, endPoint x: 511, endPoint y: 202, distance: 30.5
click at [511, 202] on textarea at bounding box center [438, 100] width 261 height 954
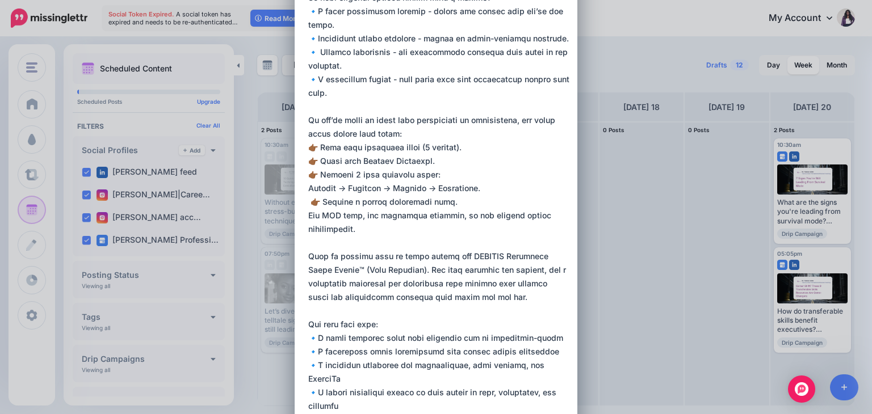
drag, startPoint x: 304, startPoint y: 216, endPoint x: 371, endPoint y: 233, distance: 68.6
click at [371, 233] on textarea at bounding box center [438, 93] width 261 height 940
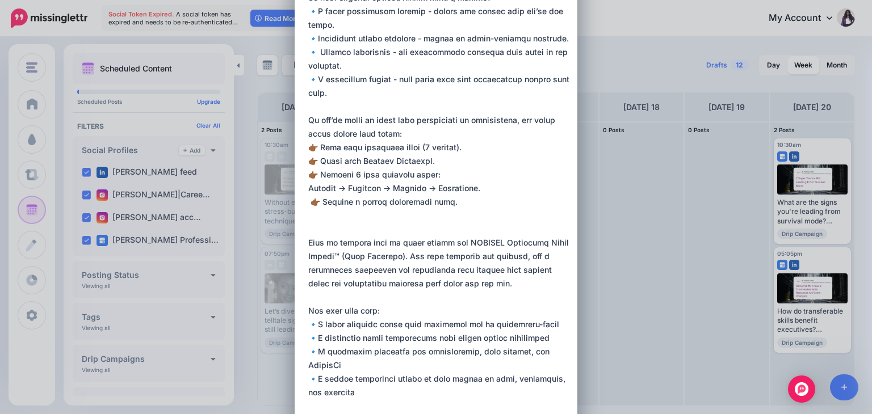
click at [371, 233] on textarea at bounding box center [438, 86] width 261 height 927
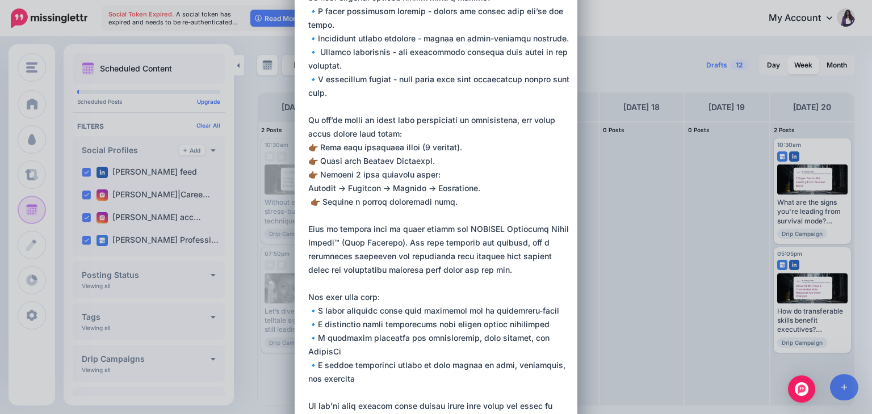
click at [366, 234] on textarea at bounding box center [438, 79] width 261 height 913
click at [309, 203] on textarea at bounding box center [438, 79] width 261 height 913
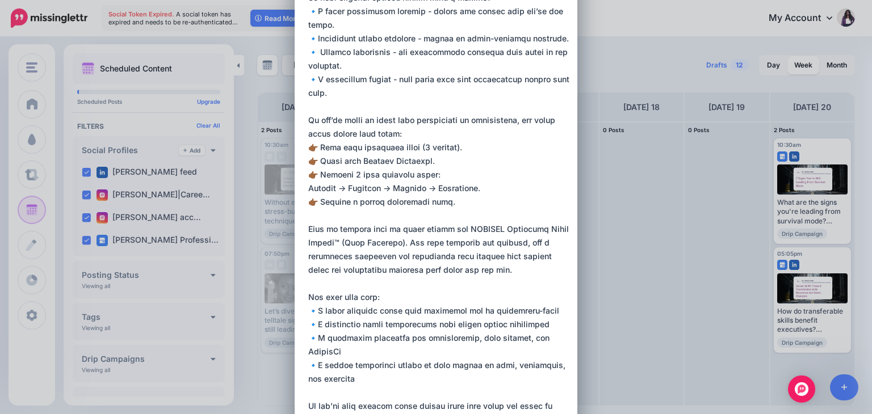
click at [450, 202] on textarea at bounding box center [438, 79] width 261 height 913
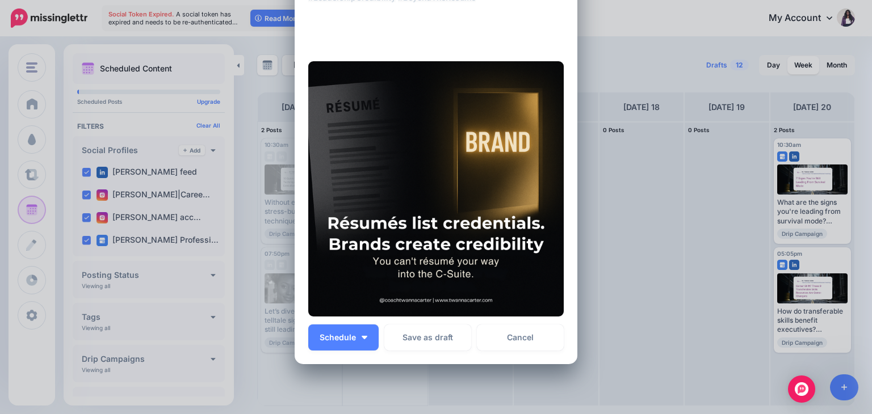
scroll to position [948, 0]
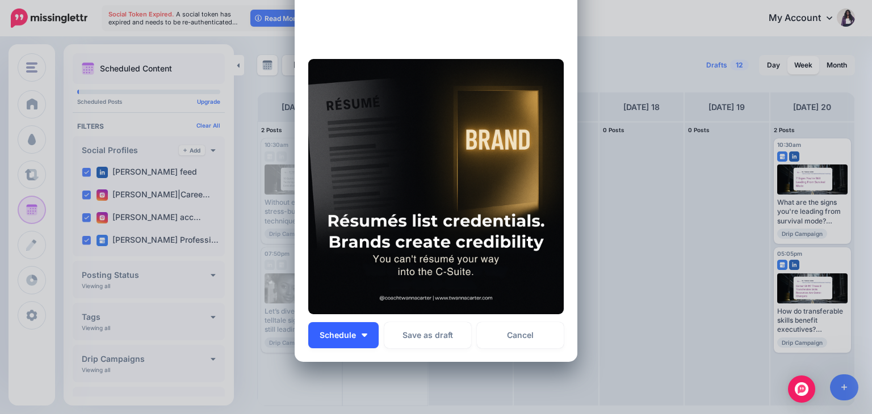
type textarea "**********"
click at [359, 332] on button "Schedule" at bounding box center [343, 335] width 70 height 26
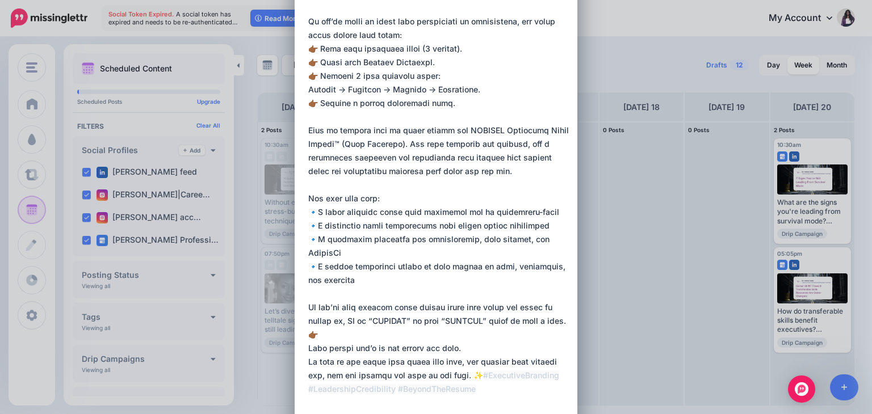
scroll to position [594, 0]
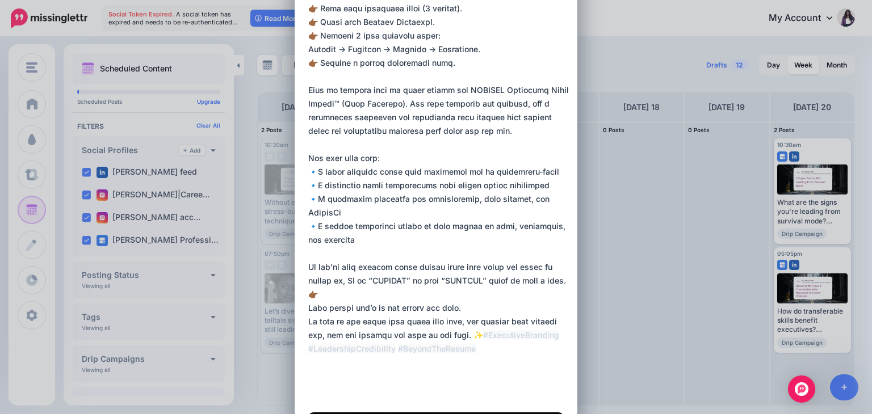
drag, startPoint x: 304, startPoint y: 79, endPoint x: 554, endPoint y: 368, distance: 382.0
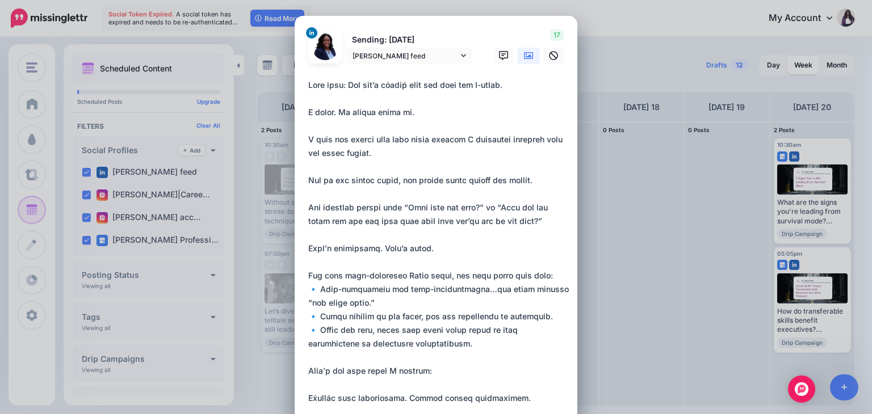
scroll to position [0, 0]
drag, startPoint x: 552, startPoint y: 364, endPoint x: 291, endPoint y: 87, distance: 380.8
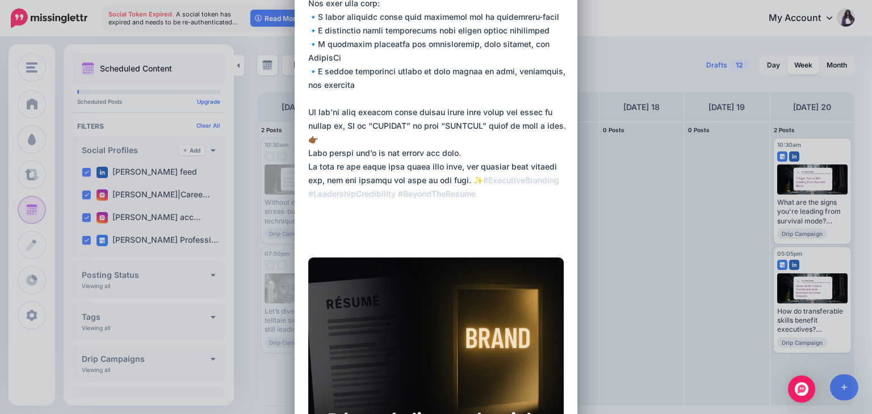
scroll to position [910, 0]
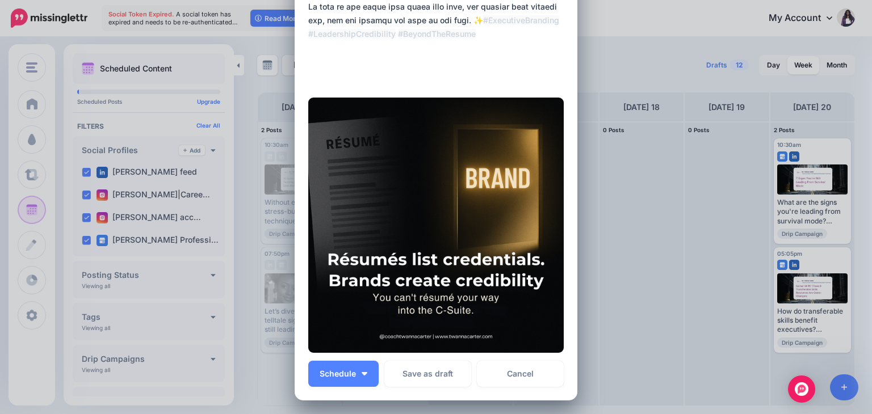
drag, startPoint x: 304, startPoint y: 82, endPoint x: 556, endPoint y: 53, distance: 253.8
click at [345, 373] on span "Schedule" at bounding box center [338, 374] width 36 height 8
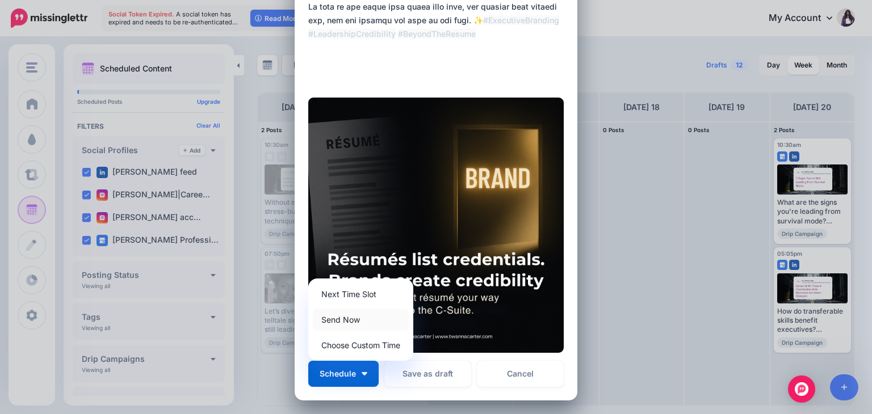
click at [352, 320] on link "Send Now" at bounding box center [361, 320] width 96 height 22
